Goal: Information Seeking & Learning: Find specific fact

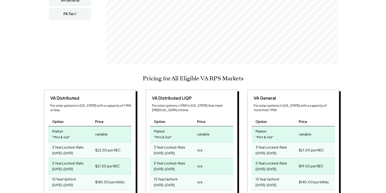
scroll to position [217, 0]
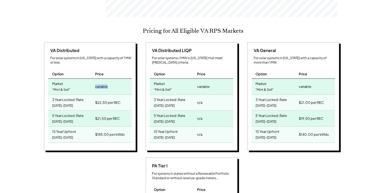
drag, startPoint x: 96, startPoint y: 78, endPoint x: 109, endPoint y: 81, distance: 13.6
click at [109, 81] on div "variable" at bounding box center [112, 87] width 37 height 16
drag, startPoint x: 109, startPoint y: 81, endPoint x: 103, endPoint y: 23, distance: 58.3
click at [103, 28] on div "Pricing for All Eligible VA RPS Markets VA Distributed For solar systems in [US…" at bounding box center [192, 151] width 301 height 246
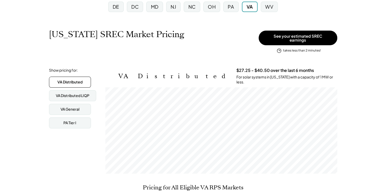
scroll to position [33, 0]
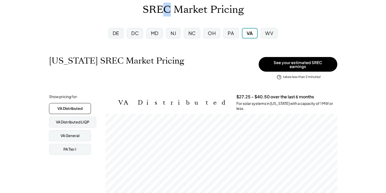
drag, startPoint x: 166, startPoint y: 10, endPoint x: 169, endPoint y: 11, distance: 3.5
click at [169, 11] on h1 "SREC Market Pricing" at bounding box center [193, 10] width 101 height 12
drag, startPoint x: 169, startPoint y: 11, endPoint x: 187, endPoint y: 63, distance: 54.8
click at [187, 63] on div "[US_STATE] SREC Market Pricing View other state pricing" at bounding box center [152, 66] width 207 height 21
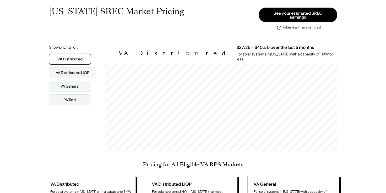
scroll to position [86, 0]
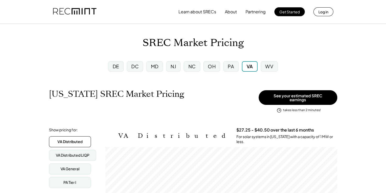
scroll to position [0, 0]
drag, startPoint x: 145, startPoint y: 41, endPoint x: 169, endPoint y: 44, distance: 24.2
click at [169, 44] on h1 "SREC Market Pricing" at bounding box center [193, 43] width 101 height 12
click at [177, 92] on div "[US_STATE] SREC Market Pricing View other state pricing" at bounding box center [152, 99] width 207 height 21
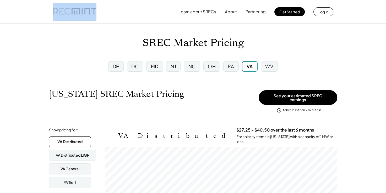
drag, startPoint x: 50, startPoint y: 12, endPoint x: 94, endPoint y: 13, distance: 44.3
click at [94, 13] on div "Learn about SRECs About Partnering Get Started Log in" at bounding box center [193, 12] width 291 height 24
drag, startPoint x: 94, startPoint y: 13, endPoint x: 65, endPoint y: 38, distance: 38.1
click at [65, 38] on div "SREC Market Pricing" at bounding box center [193, 43] width 386 height 12
